Goal: Information Seeking & Learning: Find specific page/section

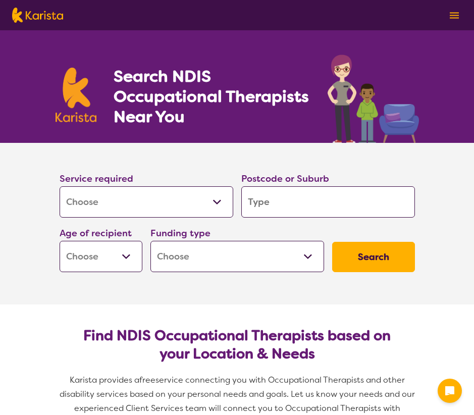
select select "[MEDICAL_DATA]"
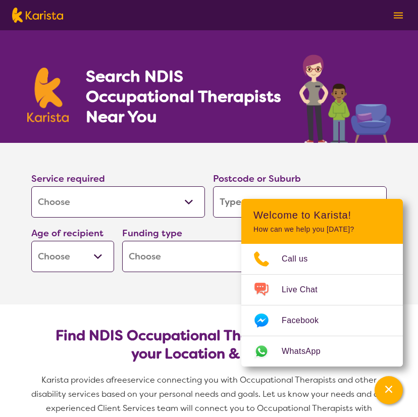
drag, startPoint x: 83, startPoint y: 264, endPoint x: 120, endPoint y: 263, distance: 37.4
click at [83, 264] on select "Early Childhood - 0 to 9 Child - 10 to 11 Adolescent - 12 to 17 Adult - 18 to 6…" at bounding box center [72, 256] width 83 height 31
select select "CH"
click at [31, 241] on select "Early Childhood - 0 to 9 Child - 10 to 11 Adolescent - 12 to 17 Adult - 18 to 6…" at bounding box center [72, 256] width 83 height 31
select select "CH"
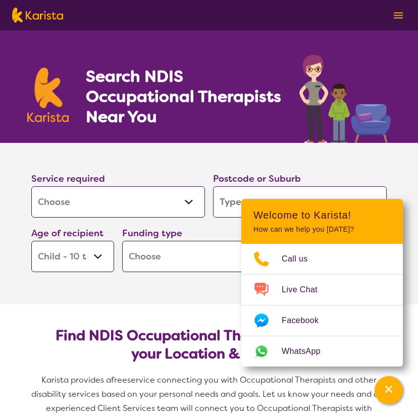
click at [168, 299] on section "Service required Allied Health Assistant Assessment ([MEDICAL_DATA] or [MEDICAL…" at bounding box center [209, 224] width 404 height 162
click at [380, 391] on div "Channel Menu" at bounding box center [389, 390] width 20 height 22
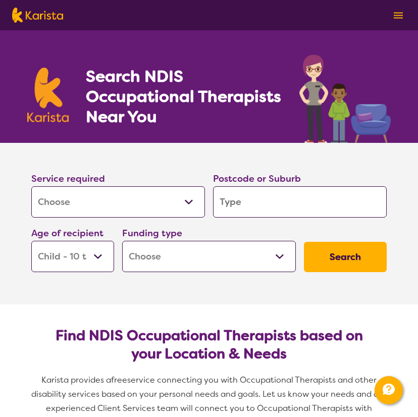
click at [141, 204] on select "Allied Health Assistant Assessment ([MEDICAL_DATA] or [MEDICAL_DATA]) Behaviour…" at bounding box center [118, 201] width 174 height 31
click at [230, 189] on input "search" at bounding box center [300, 201] width 174 height 31
click at [272, 203] on input "search" at bounding box center [300, 201] width 174 height 31
type input "4"
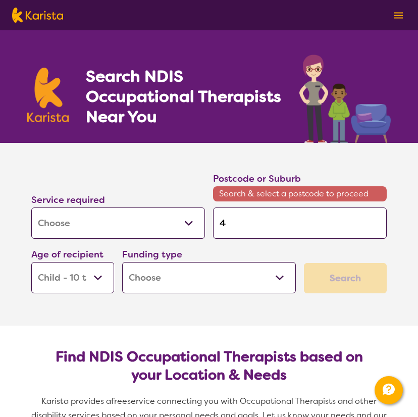
type input "43"
type input "430"
type input "4305"
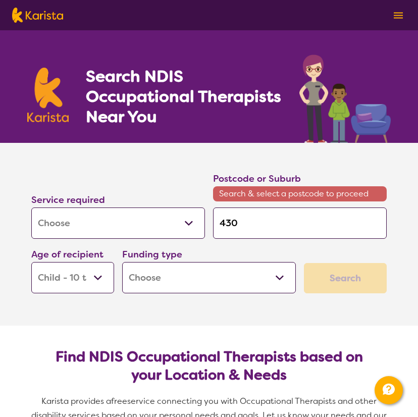
type input "4305"
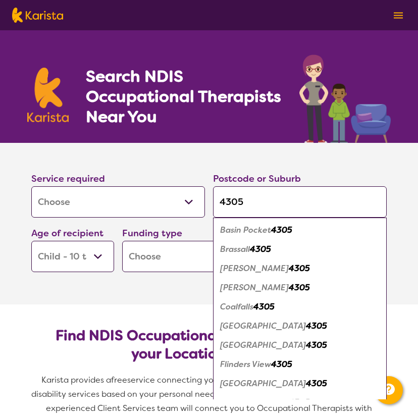
type input "4305"
click at [291, 252] on div "Brassall 4305" at bounding box center [300, 249] width 164 height 19
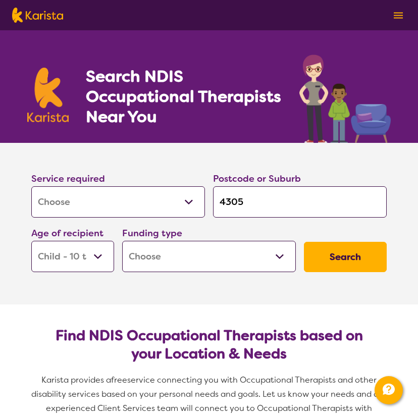
click at [225, 259] on select "Home Care Package (HCP) National Disability Insurance Scheme (NDIS) I don't know" at bounding box center [209, 256] width 174 height 31
select select "NDIS"
click at [122, 241] on select "Home Care Package (HCP) National Disability Insurance Scheme (NDIS) I don't know" at bounding box center [209, 256] width 174 height 31
select select "NDIS"
click at [364, 263] on button "Search" at bounding box center [345, 257] width 83 height 30
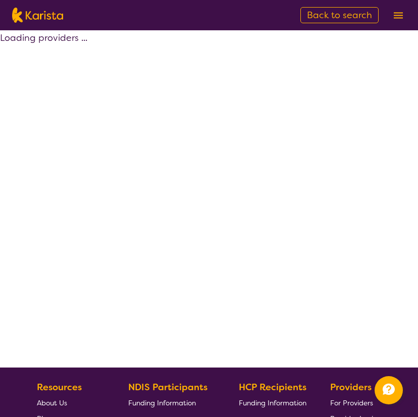
select select "by_score"
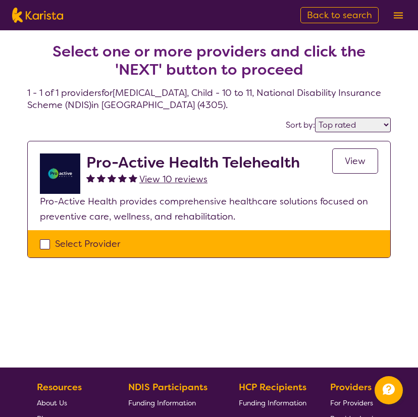
select select "[MEDICAL_DATA]"
select select "CH"
select select "NDIS"
select select "[MEDICAL_DATA]"
select select "CH"
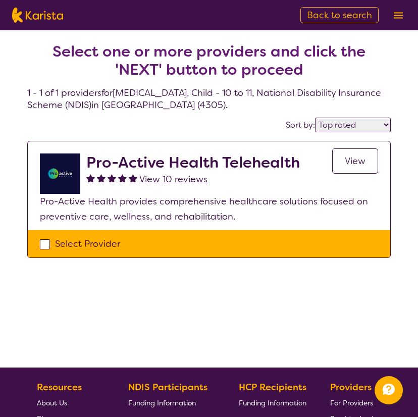
select select "NDIS"
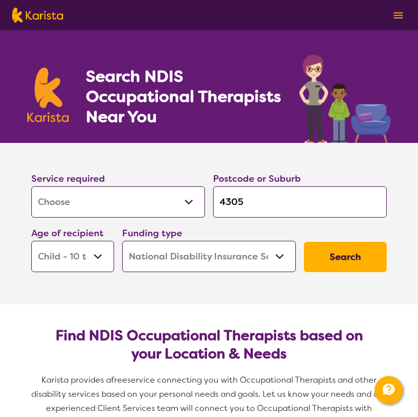
drag, startPoint x: 288, startPoint y: 198, endPoint x: 0, endPoint y: 172, distance: 289.1
click at [31, 172] on div "Service required Allied Health Assistant Assessment ([MEDICAL_DATA] or [MEDICAL…" at bounding box center [209, 221] width 364 height 109
type input "i"
type input "ip"
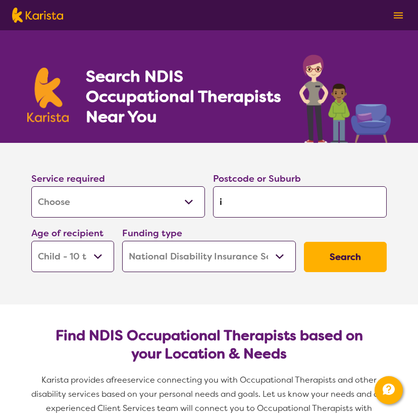
type input "ip"
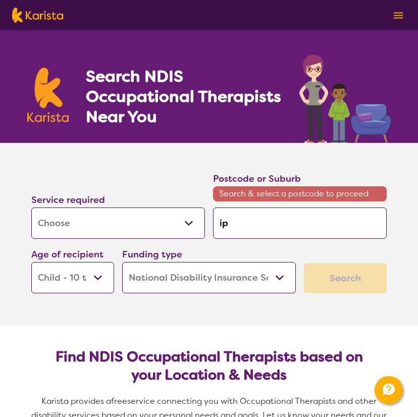
type input "ips"
type input "ipsw"
type input "ipswi"
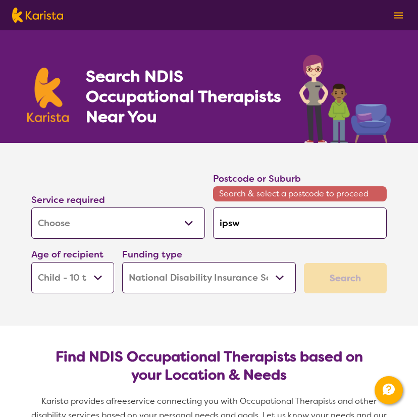
type input "ipswi"
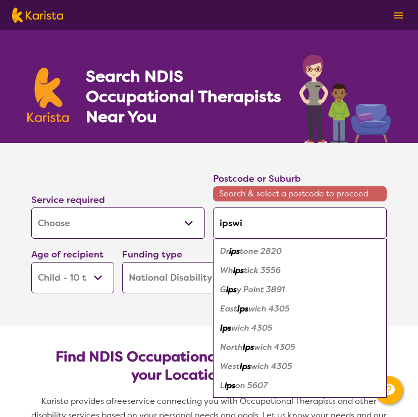
type input "ipswic"
type input "[GEOGRAPHIC_DATA]"
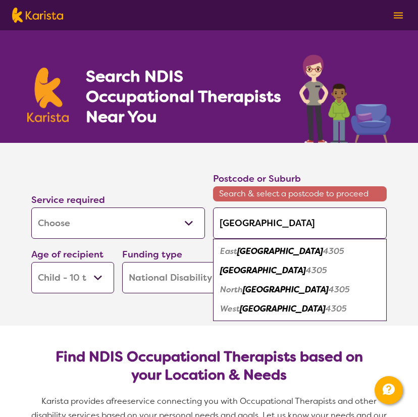
click at [284, 273] on div "Ipswich 4305" at bounding box center [300, 270] width 164 height 19
type input "4305"
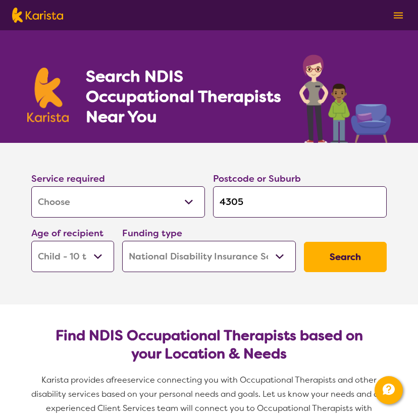
click at [348, 257] on button "Search" at bounding box center [345, 257] width 83 height 30
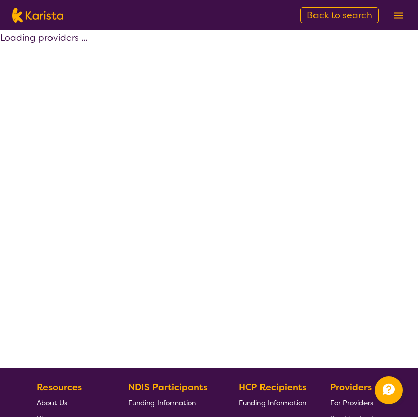
select select "by_score"
